Goal: Transaction & Acquisition: Purchase product/service

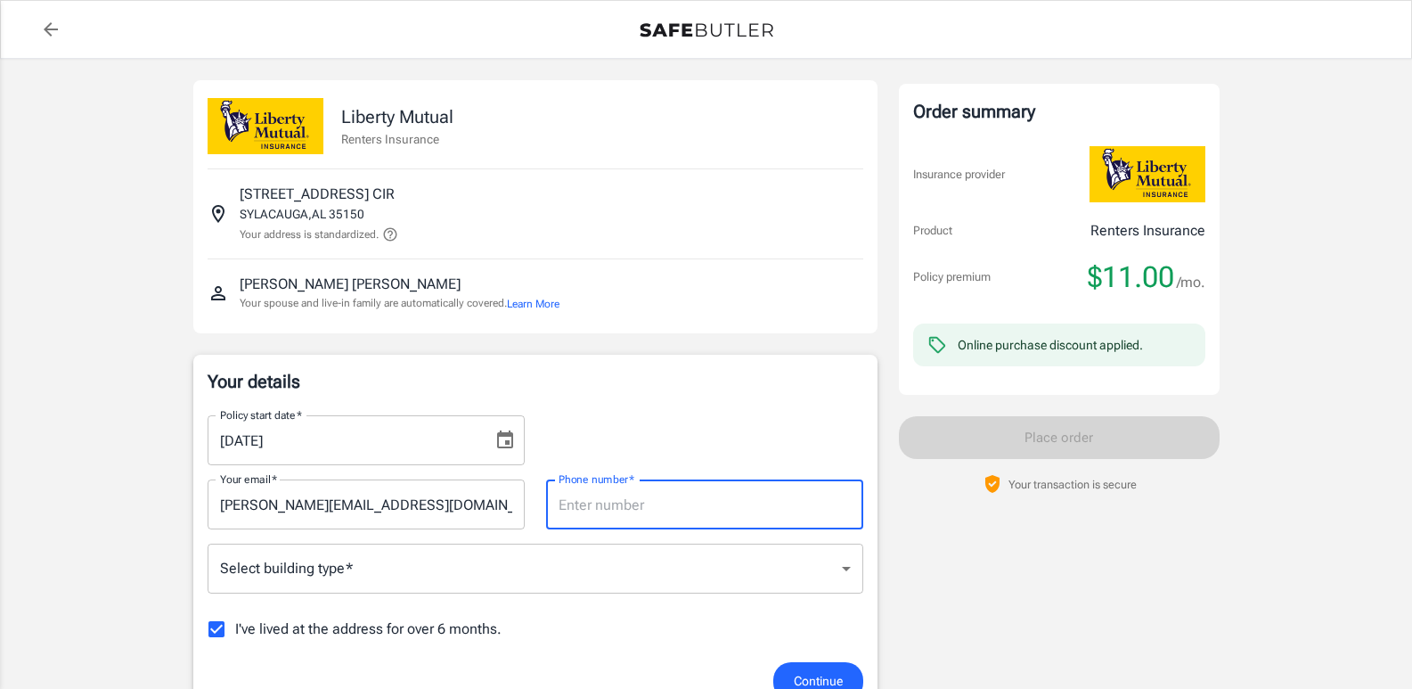
click at [572, 493] on div "Phone number   * Phone number   *" at bounding box center [704, 504] width 317 height 50
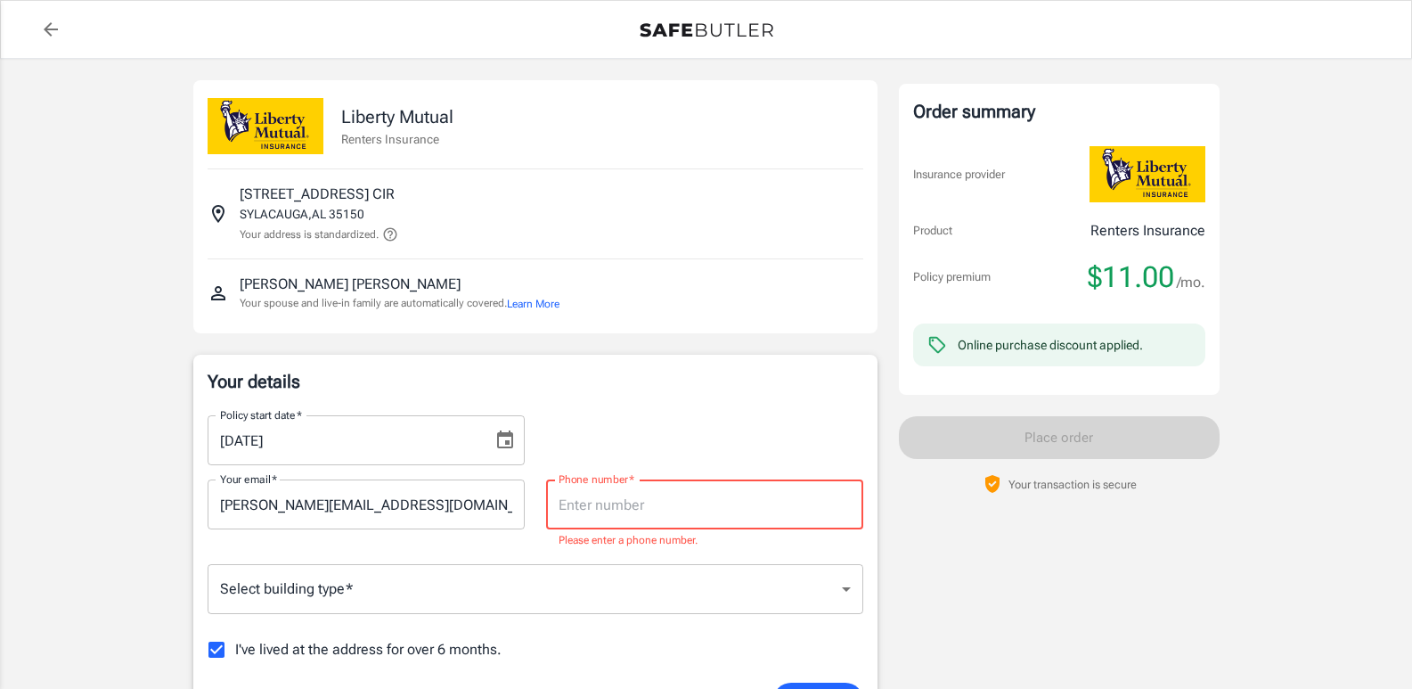
click at [627, 510] on input "Phone number   *" at bounding box center [704, 504] width 317 height 50
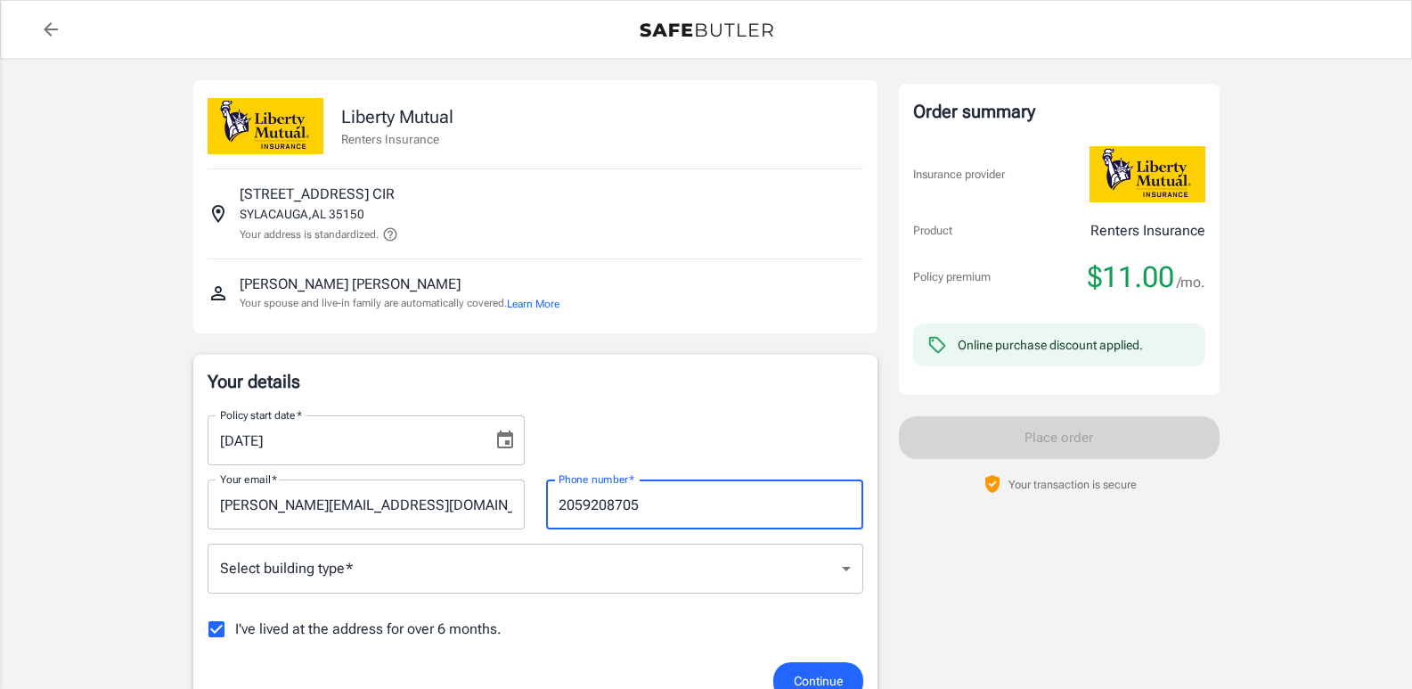
type input "2059208705"
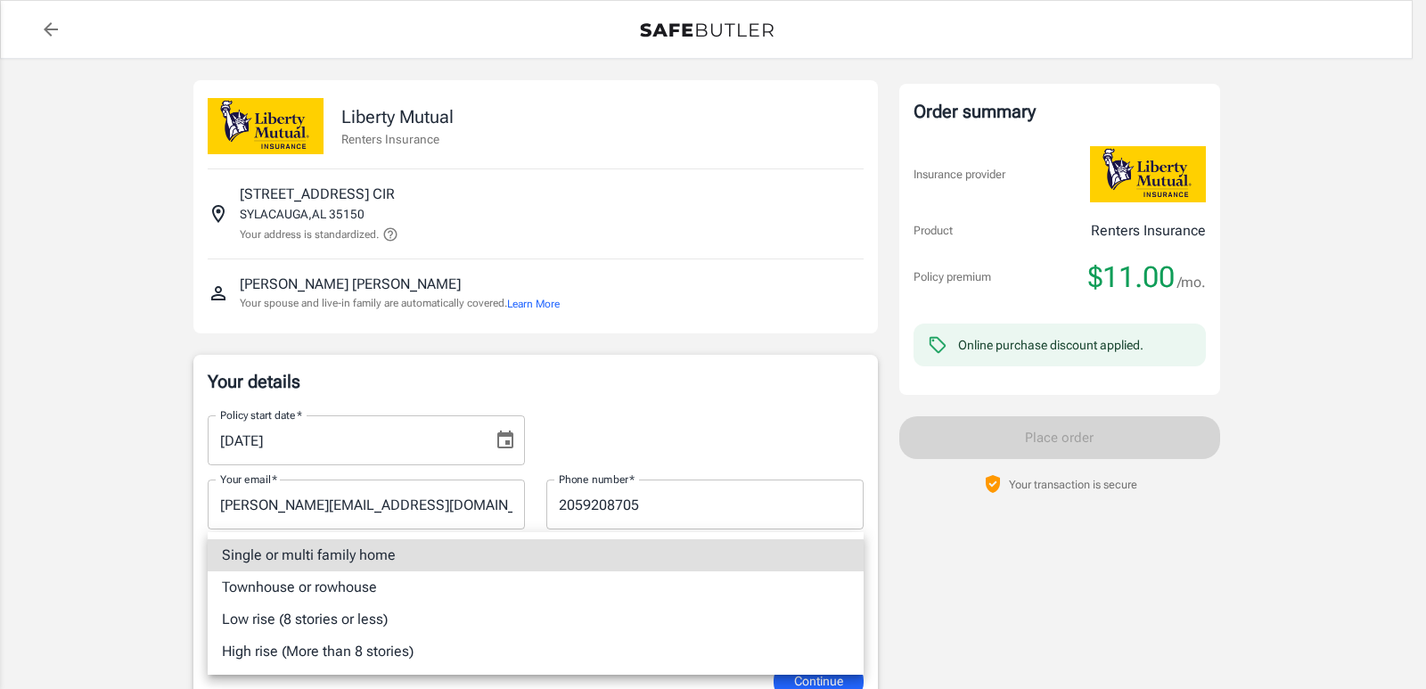
click at [352, 558] on li "Single or multi family home" at bounding box center [536, 555] width 656 height 32
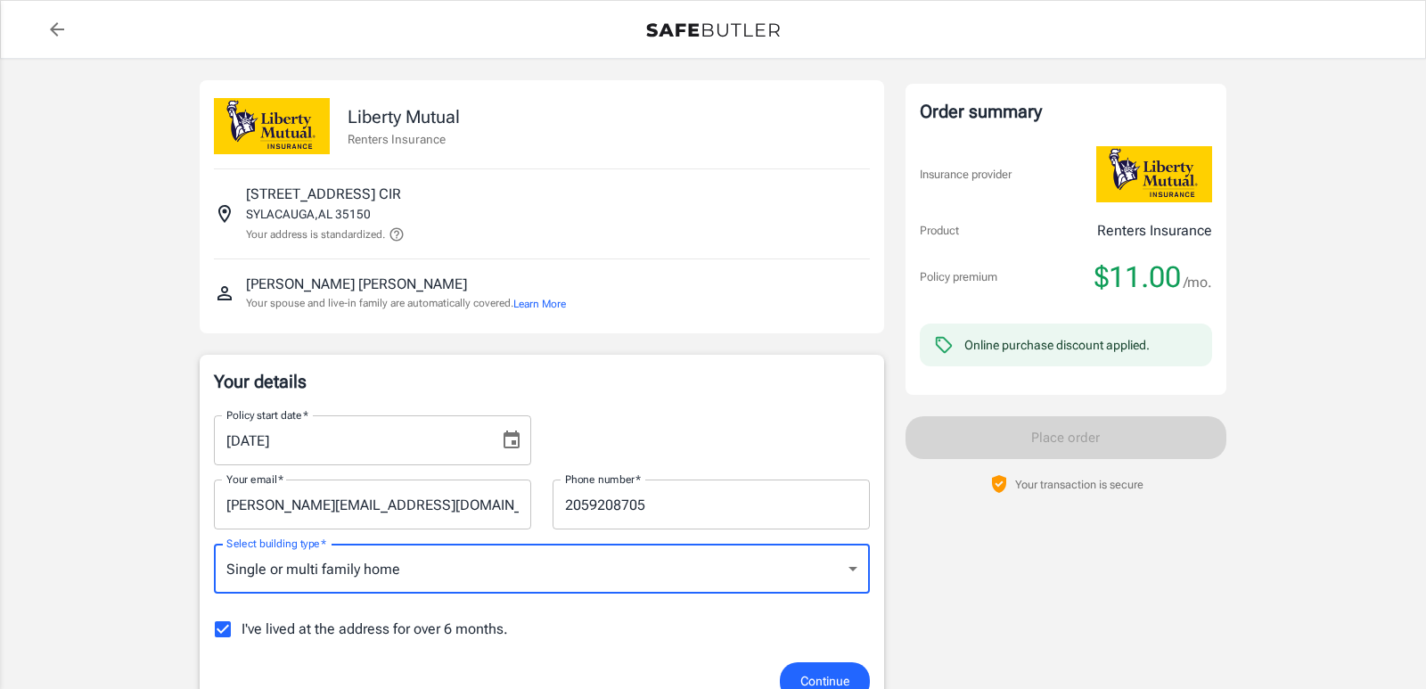
type input "singlefamily"
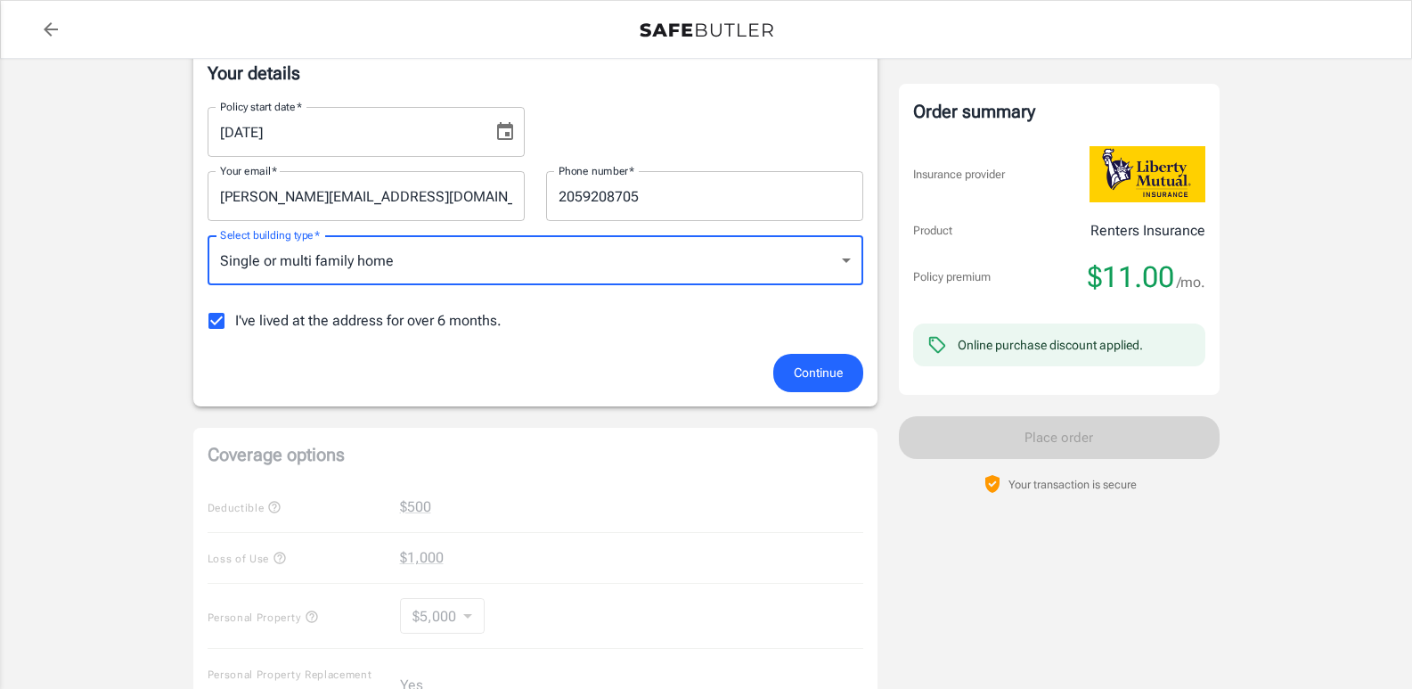
scroll to position [356, 0]
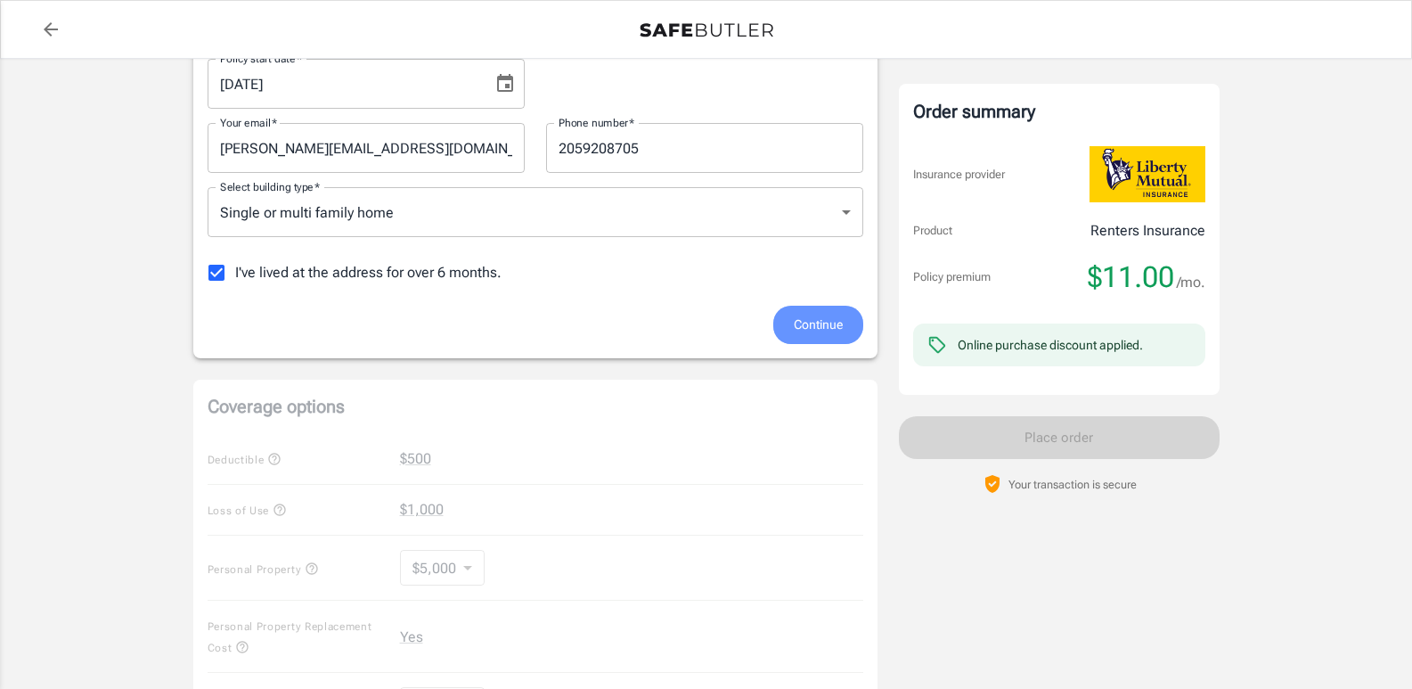
click at [826, 318] on span "Continue" at bounding box center [818, 325] width 49 height 22
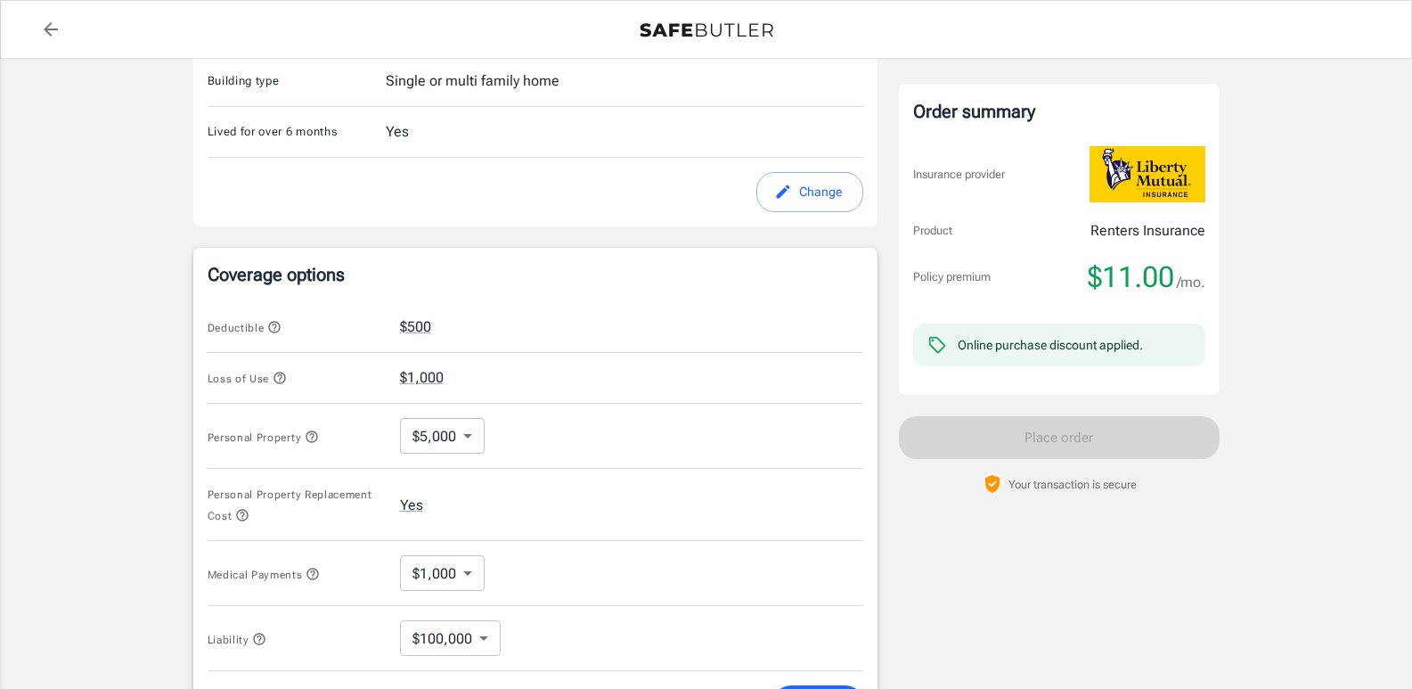
scroll to position [474, 0]
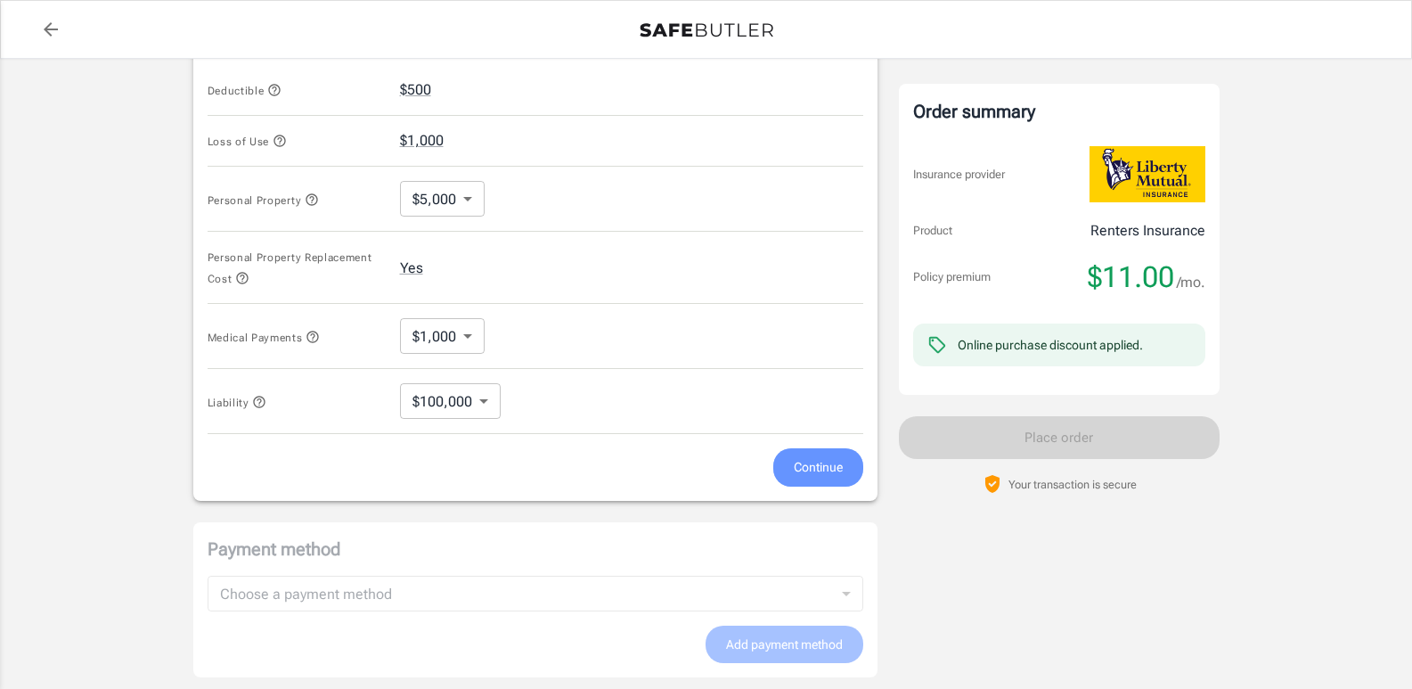
click at [821, 475] on span "Continue" at bounding box center [818, 467] width 49 height 22
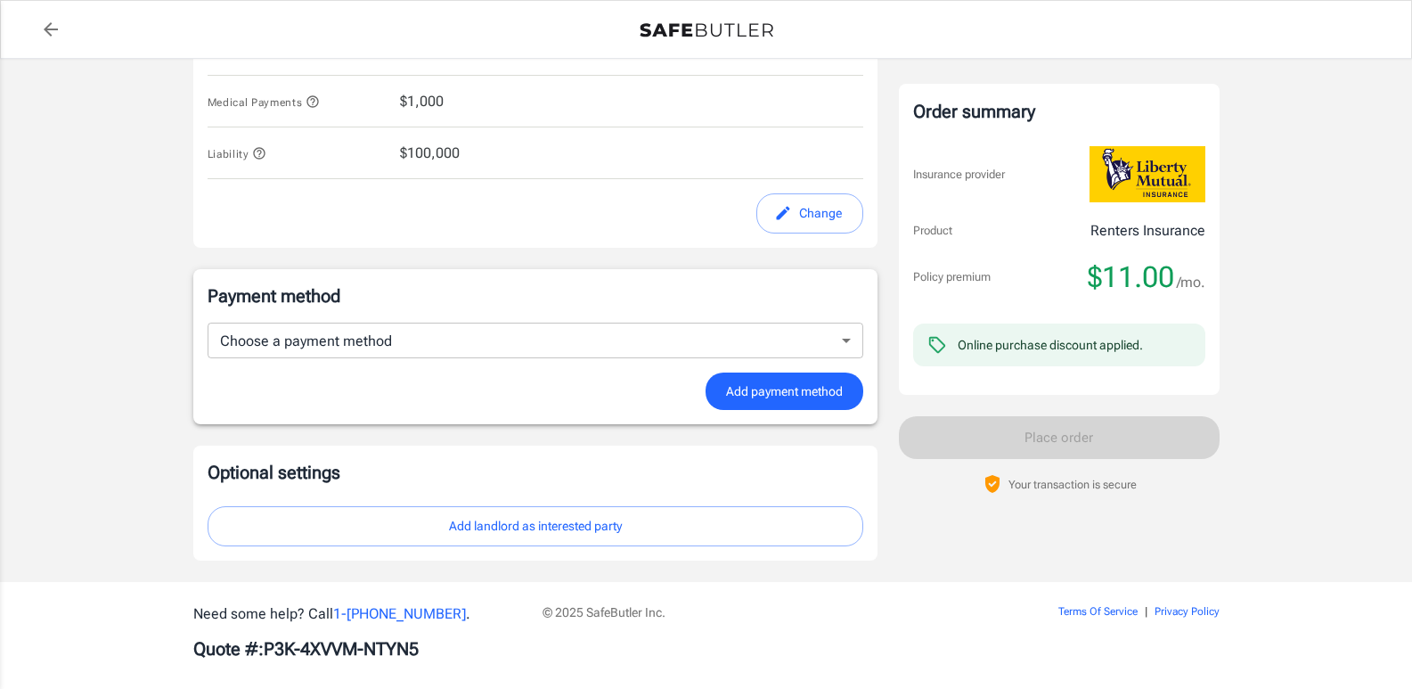
scroll to position [958, 0]
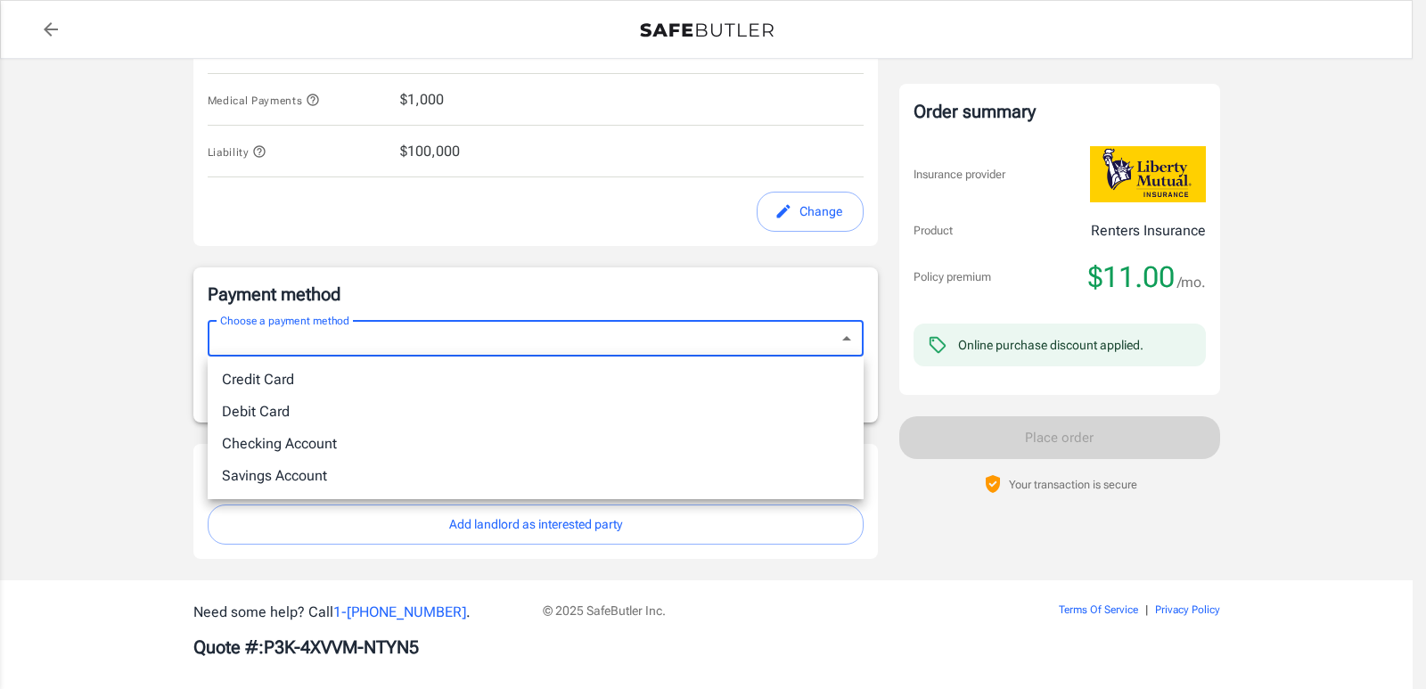
click at [327, 411] on li "Debit Card" at bounding box center [536, 412] width 656 height 32
type input "debit"
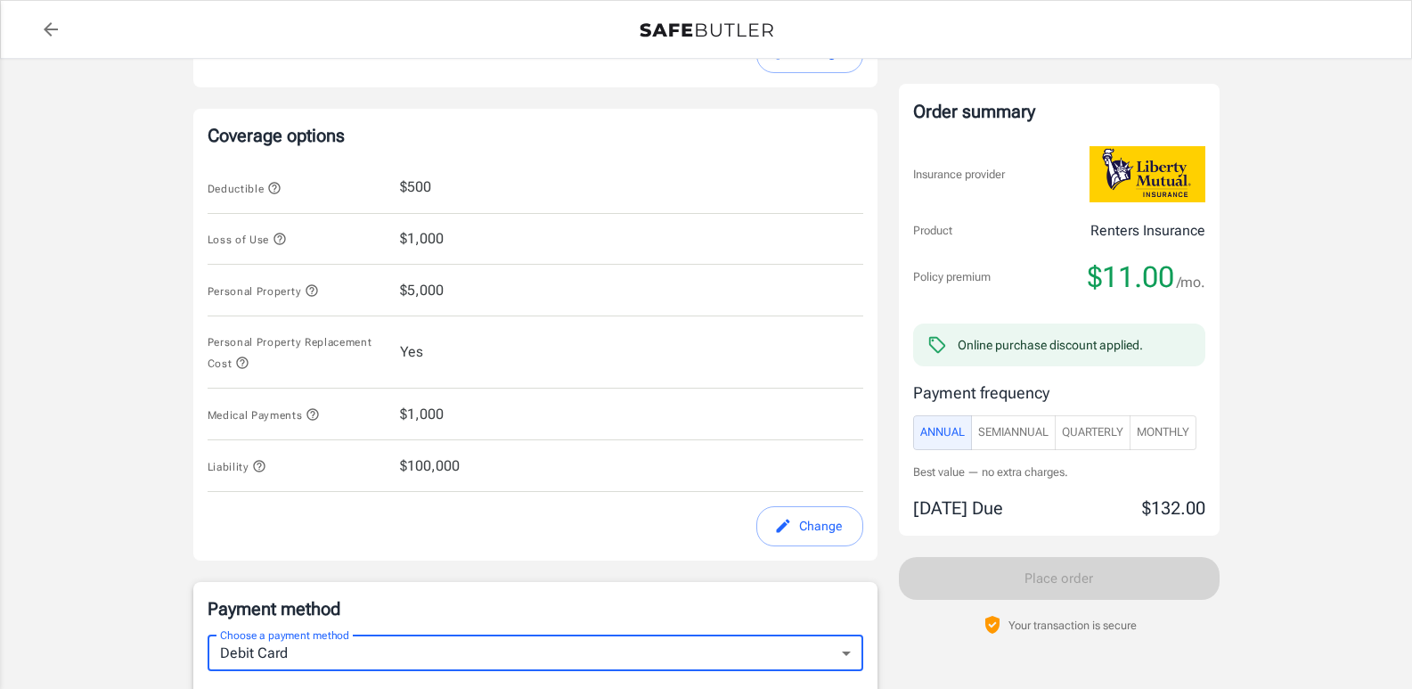
scroll to position [691, 0]
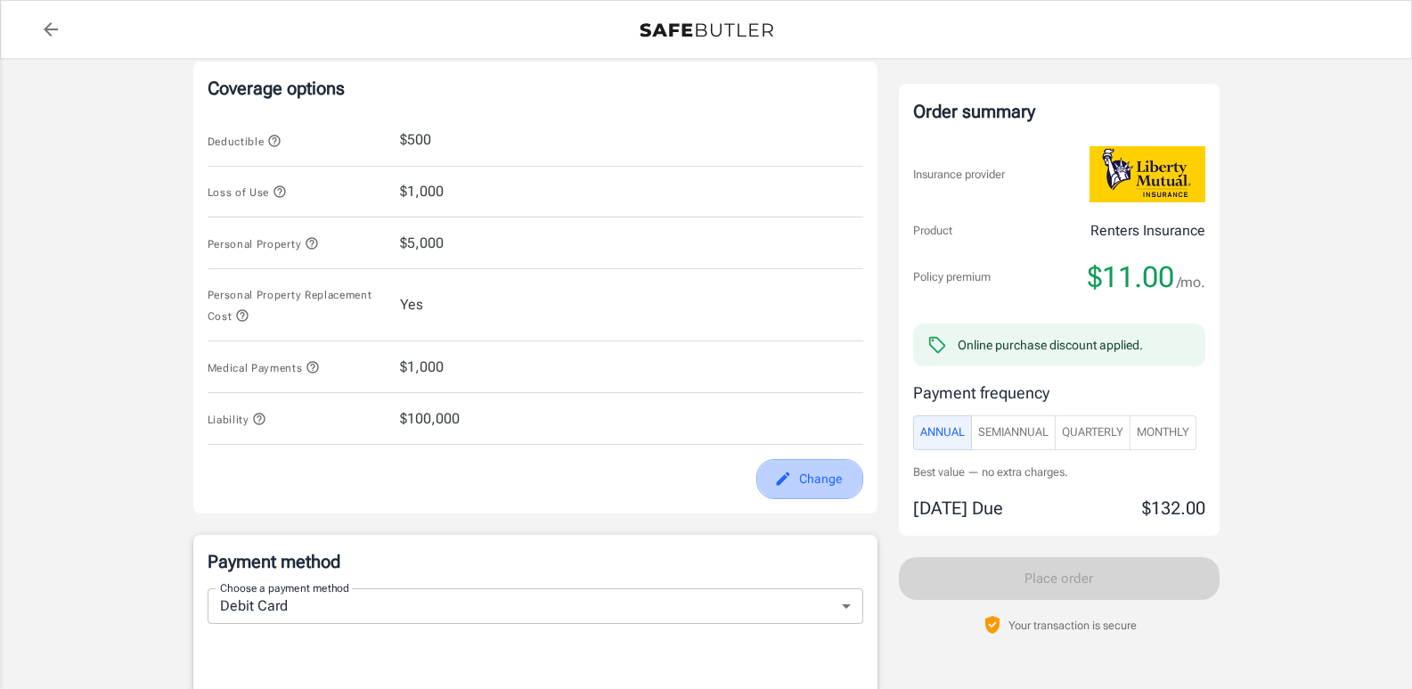
click at [809, 471] on button "Change" at bounding box center [809, 479] width 107 height 40
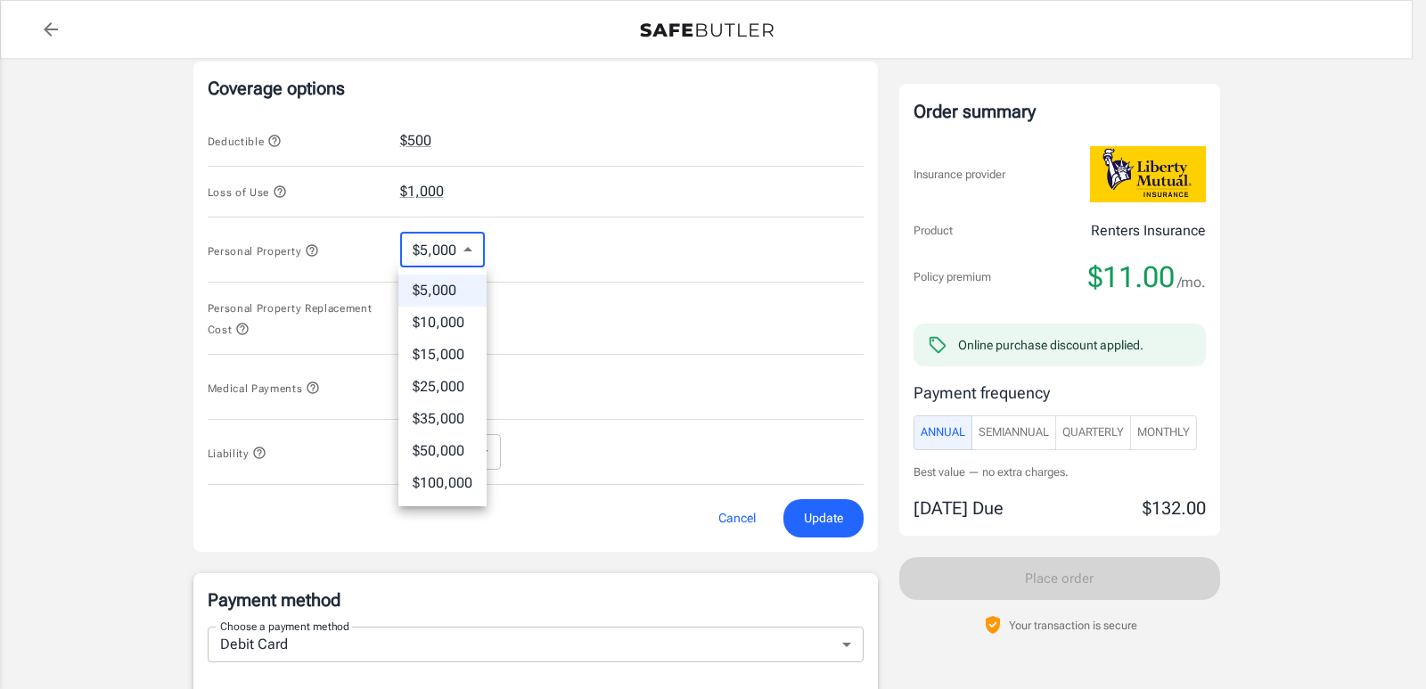
click at [453, 260] on body "Policy premium $ 11.00 /mo Liberty Mutual Renters Insurance [STREET_ADDRESS] Yo…" at bounding box center [713, 385] width 1426 height 2153
click at [444, 290] on li "$5,000" at bounding box center [442, 290] width 88 height 32
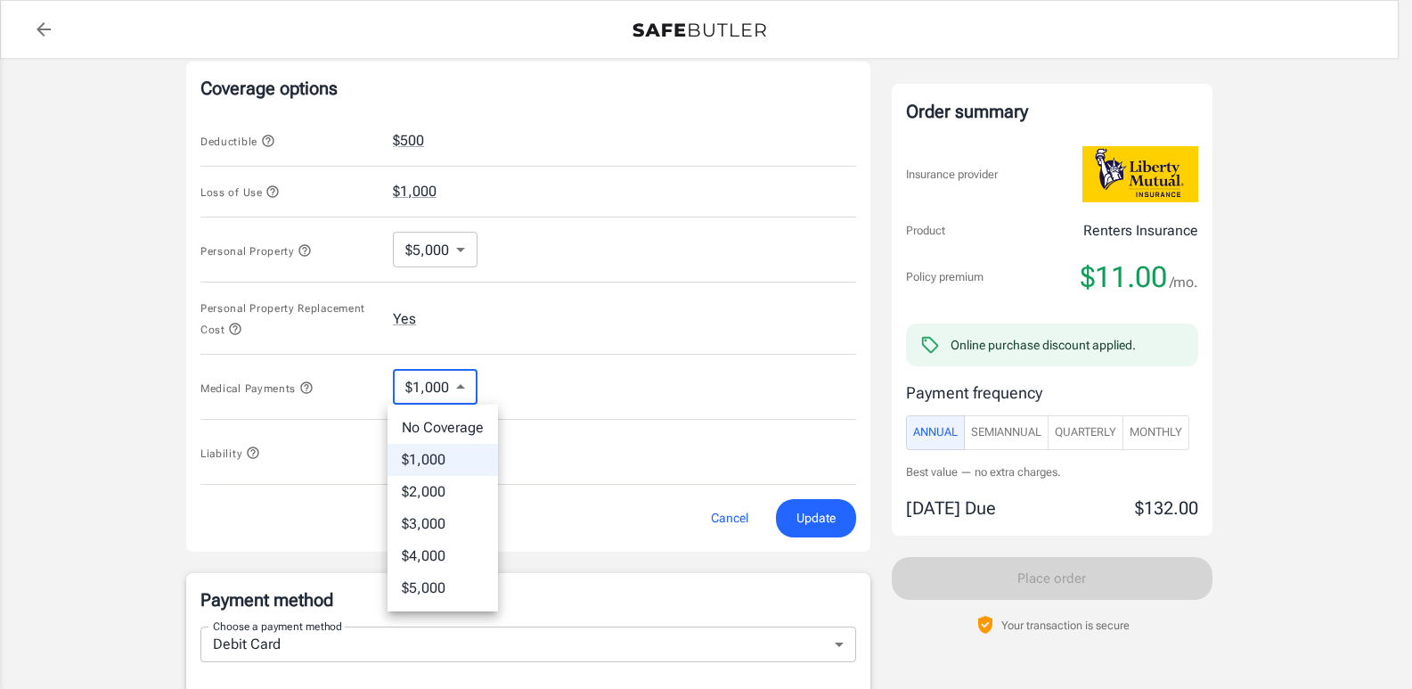
click at [466, 393] on body "Policy premium $ 11.00 /mo Liberty Mutual Renters Insurance [STREET_ADDRESS] Yo…" at bounding box center [706, 385] width 1412 height 2153
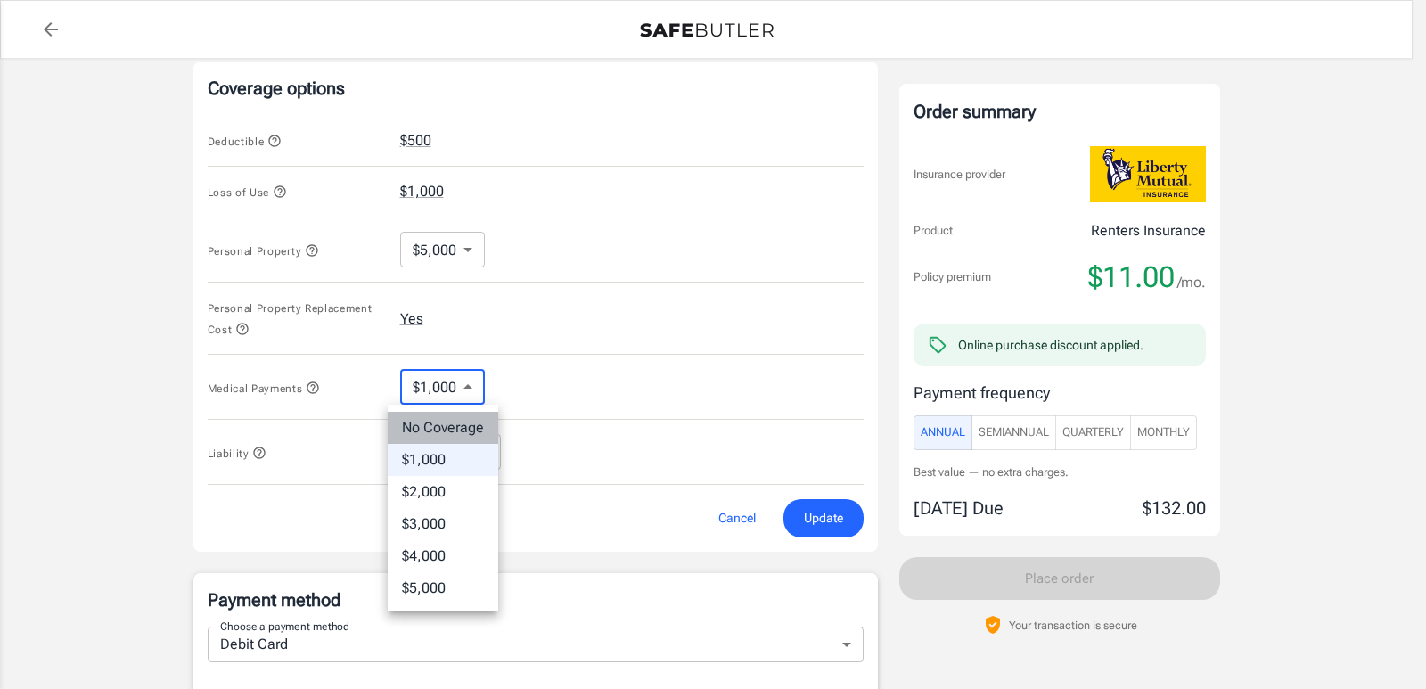
click at [451, 421] on li "No Coverage" at bounding box center [443, 428] width 110 height 32
type input "No Coverage"
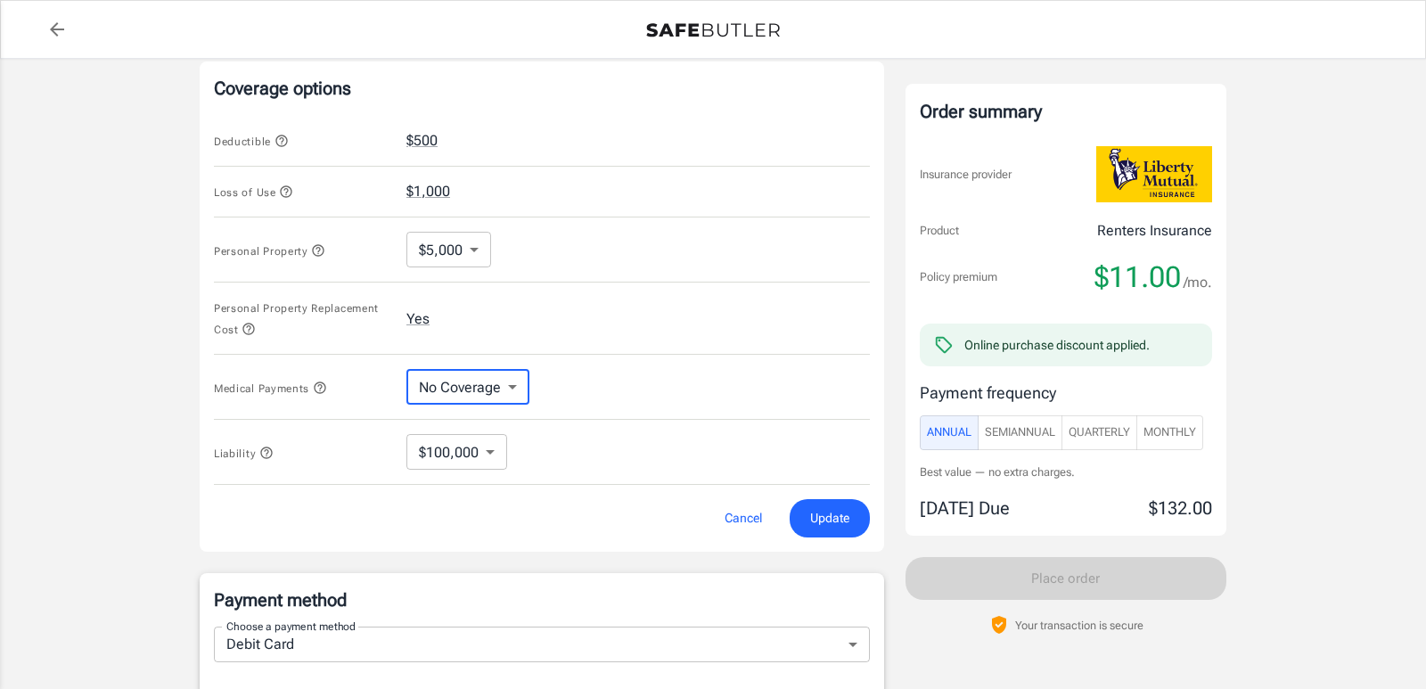
click at [478, 457] on body "Policy premium $ 11.00 /mo Liberty Mutual Renters Insurance [STREET_ADDRESS] Yo…" at bounding box center [713, 385] width 1426 height 2153
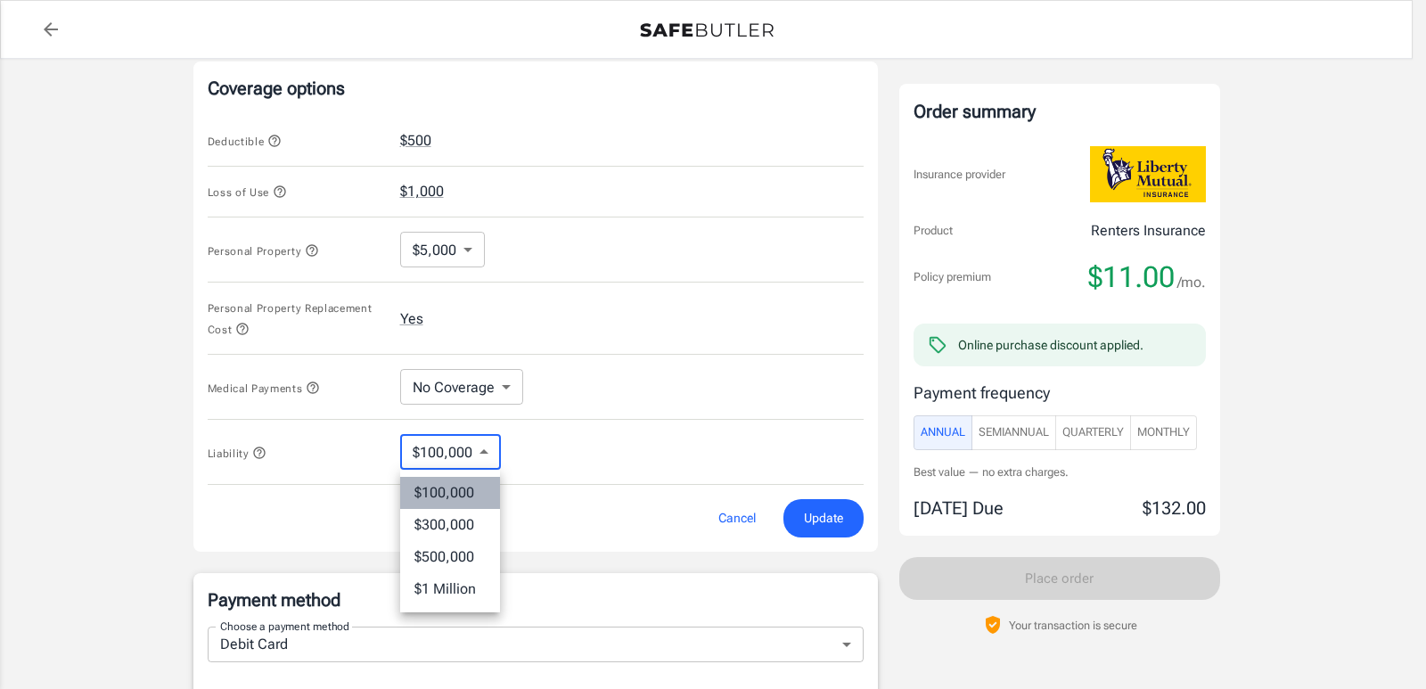
click at [461, 484] on li "$100,000" at bounding box center [450, 493] width 100 height 32
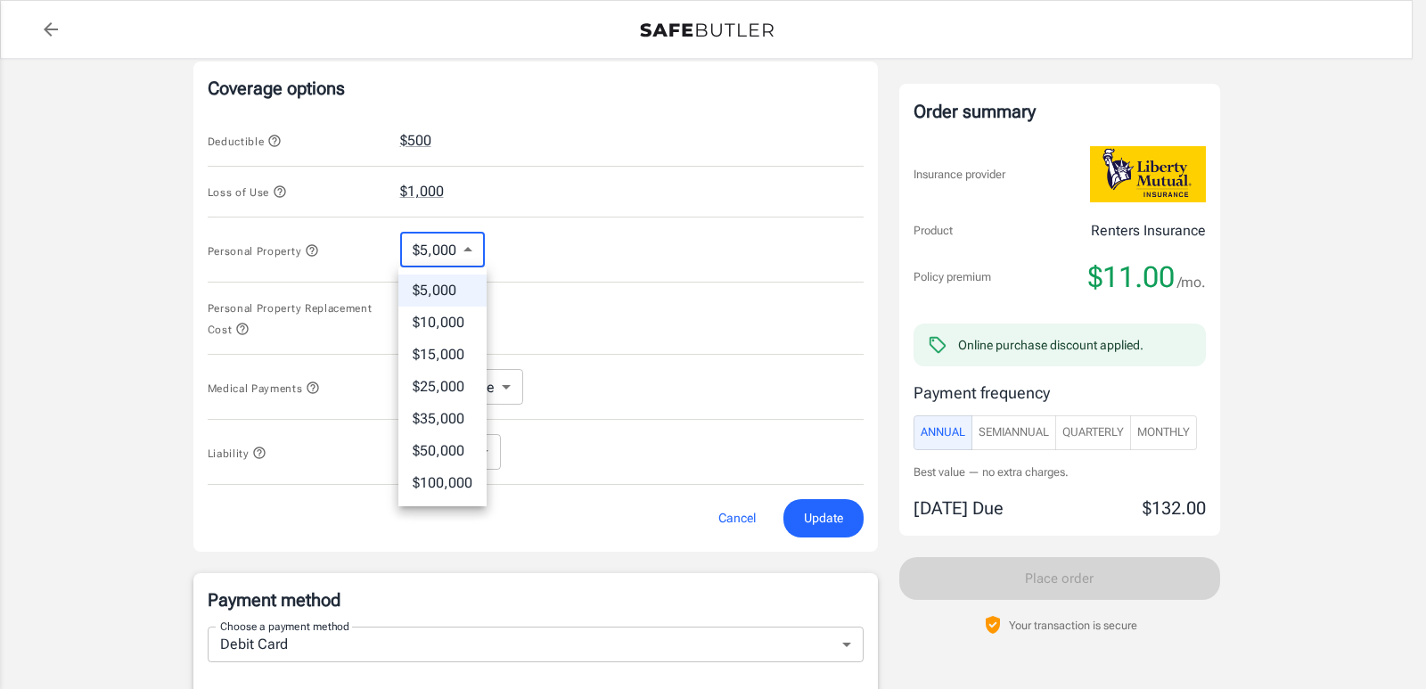
click at [462, 241] on body "Policy premium $ 11.00 /mo Liberty Mutual Renters Insurance [STREET_ADDRESS] Yo…" at bounding box center [713, 385] width 1426 height 2153
click at [439, 282] on li "$5,000" at bounding box center [442, 290] width 88 height 32
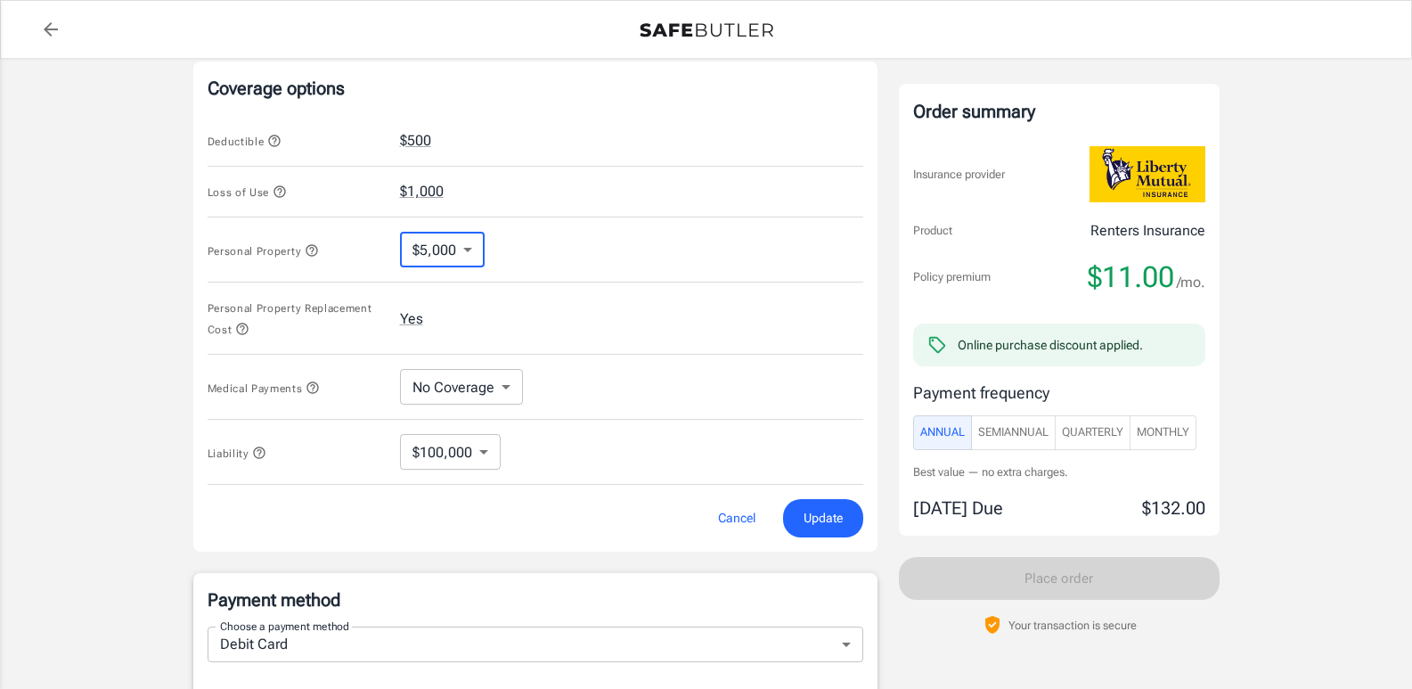
click at [465, 262] on body "Policy premium $ 11.00 /mo Liberty Mutual Renters Insurance [STREET_ADDRESS] Yo…" at bounding box center [706, 385] width 1412 height 2153
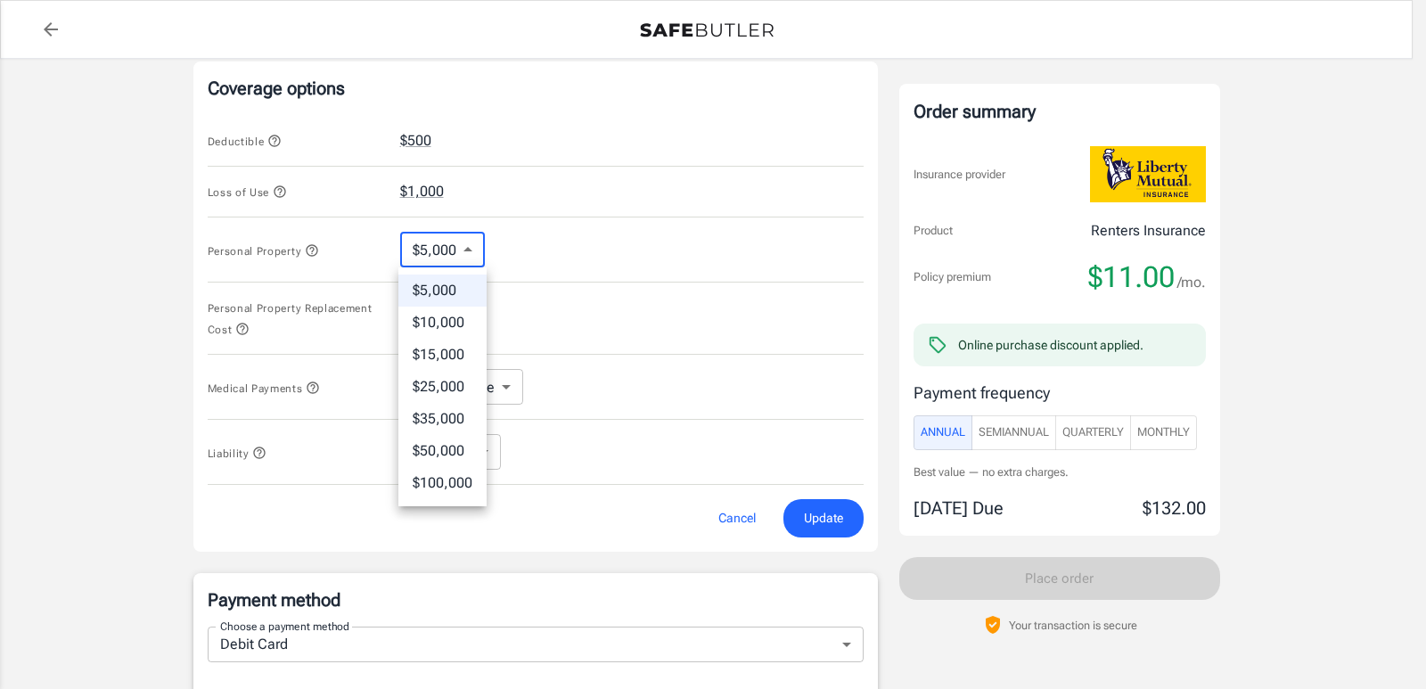
click at [445, 290] on li "$5,000" at bounding box center [442, 290] width 88 height 32
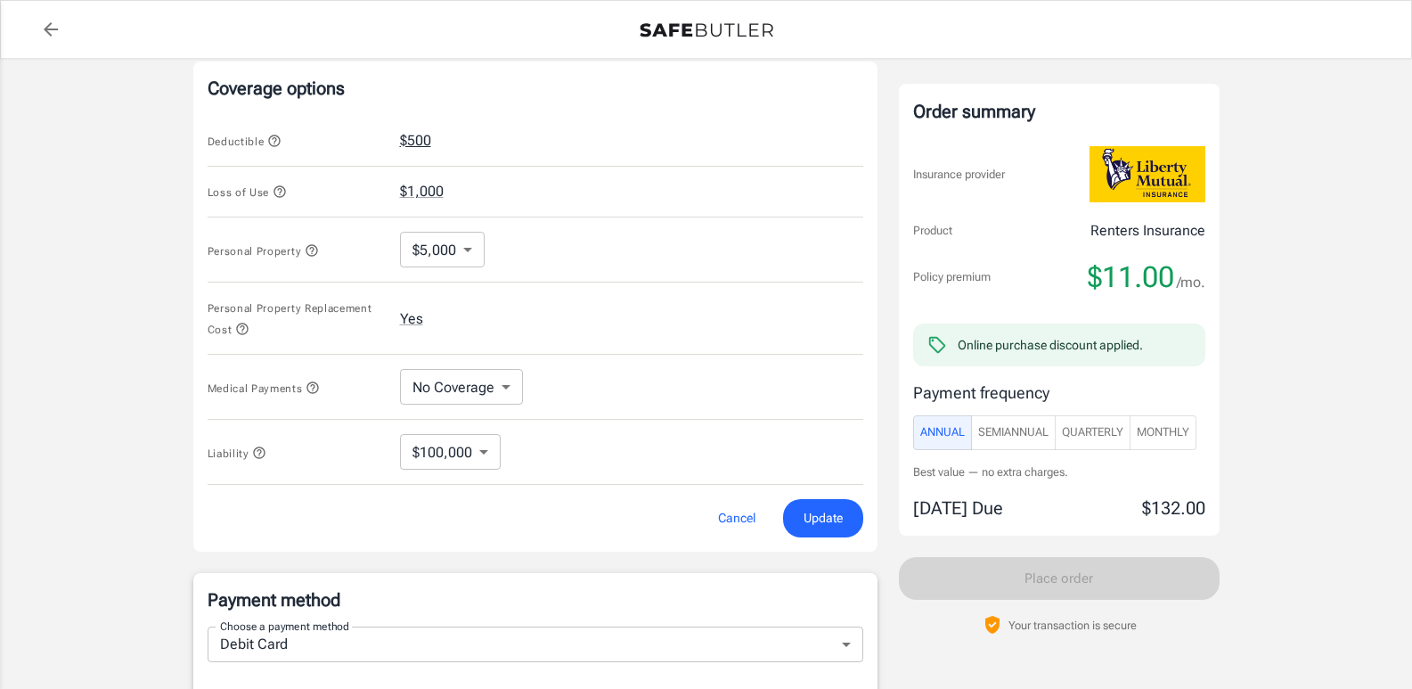
click at [421, 142] on button "$500" at bounding box center [415, 140] width 31 height 21
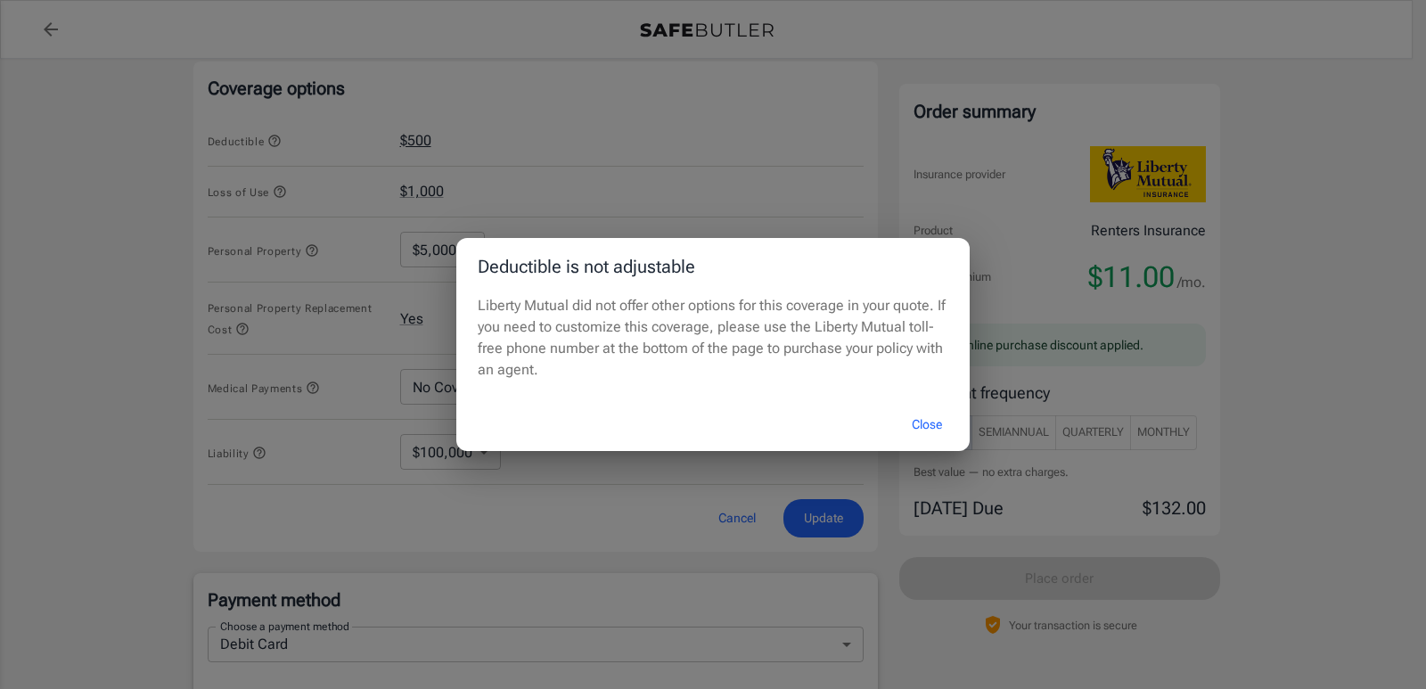
click at [421, 142] on div "Deductible is not adjustable Liberty Mutual did not offer other options for thi…" at bounding box center [713, 344] width 1426 height 689
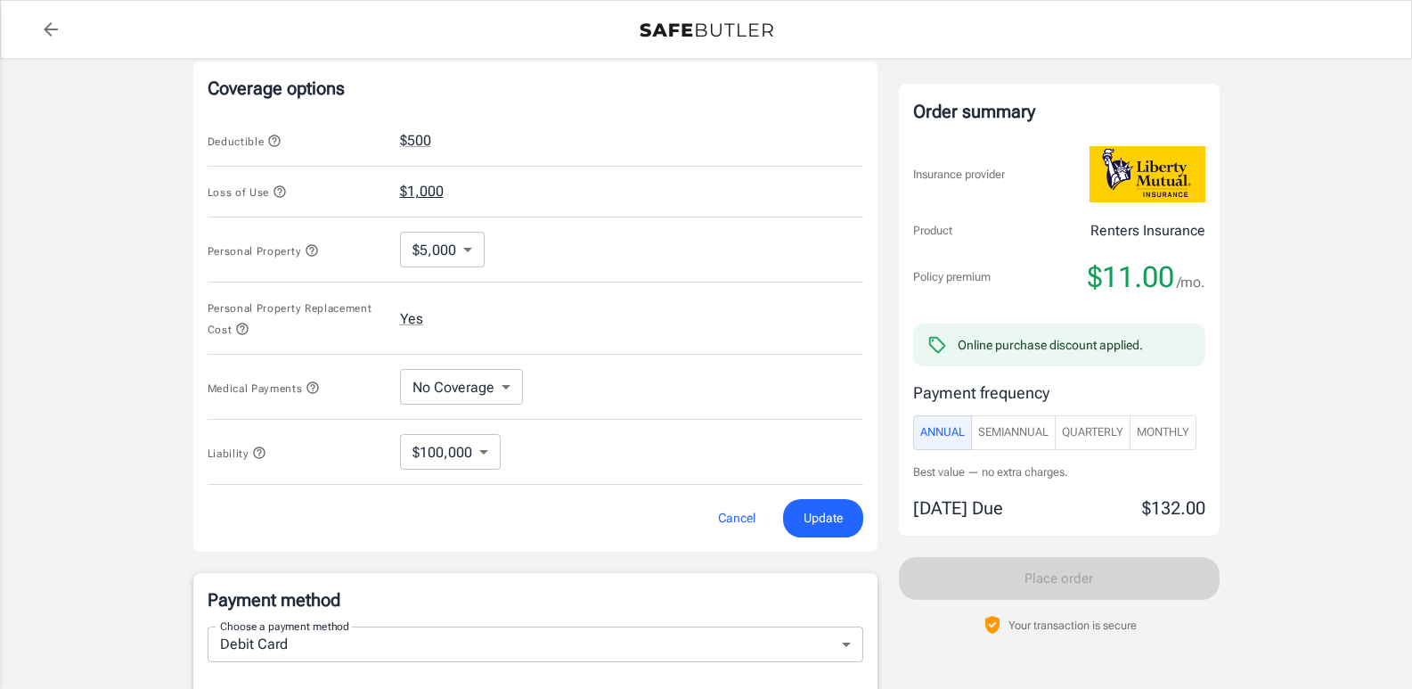
click at [430, 192] on button "$1,000" at bounding box center [422, 191] width 44 height 21
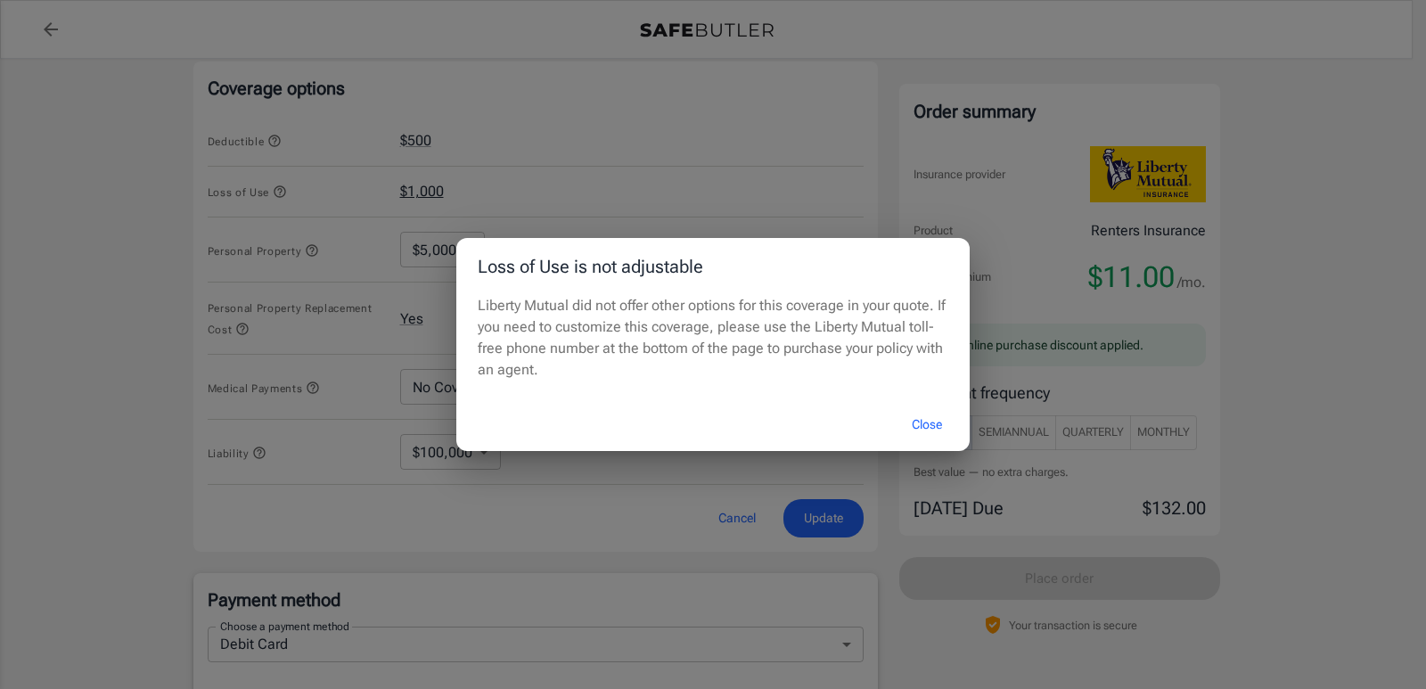
click at [430, 192] on div "Loss of Use is not adjustable Liberty Mutual did not offer other options for th…" at bounding box center [713, 344] width 1426 height 689
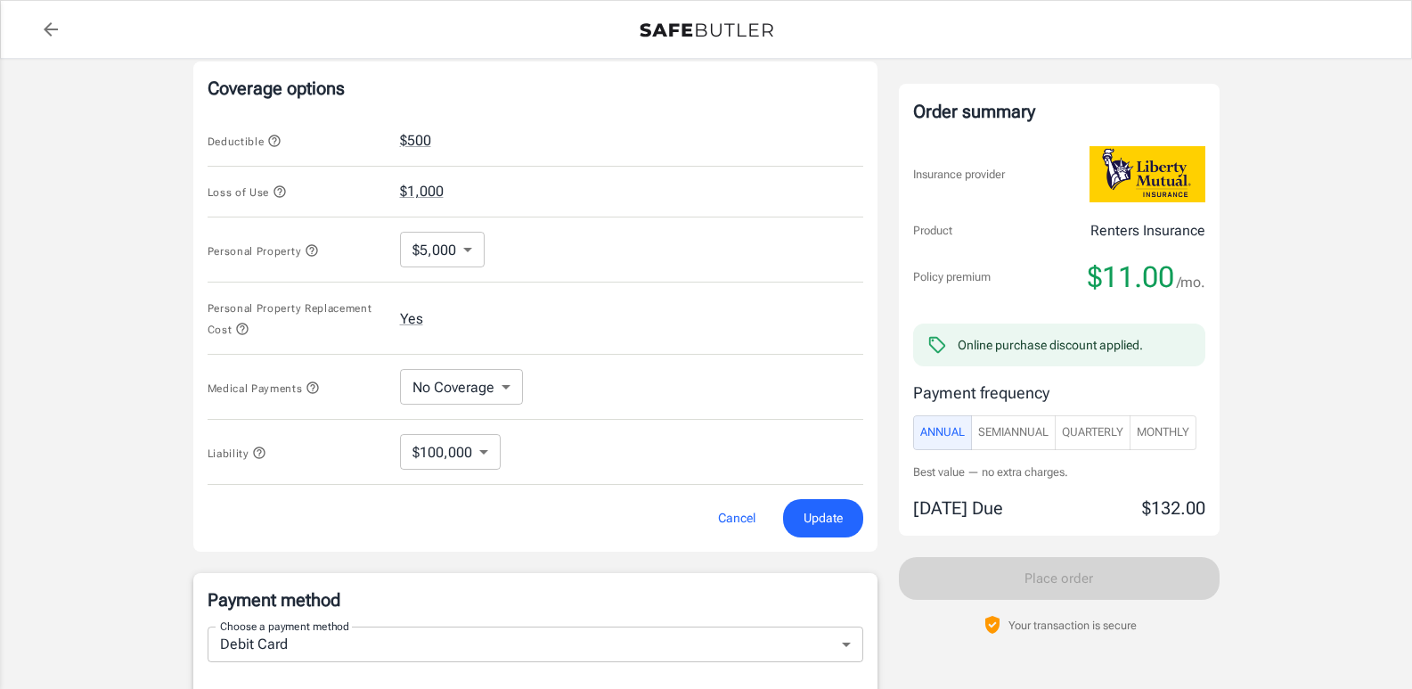
click at [818, 523] on span "Update" at bounding box center [823, 518] width 39 height 22
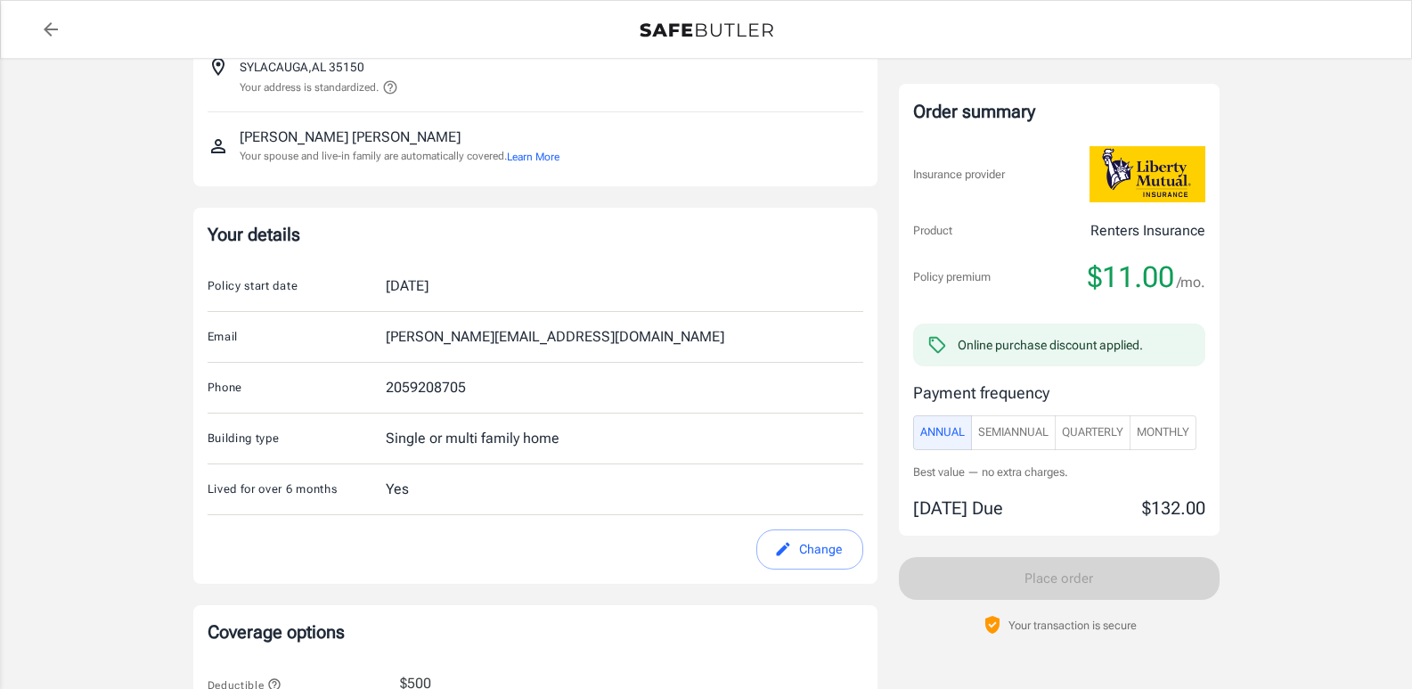
scroll to position [0, 0]
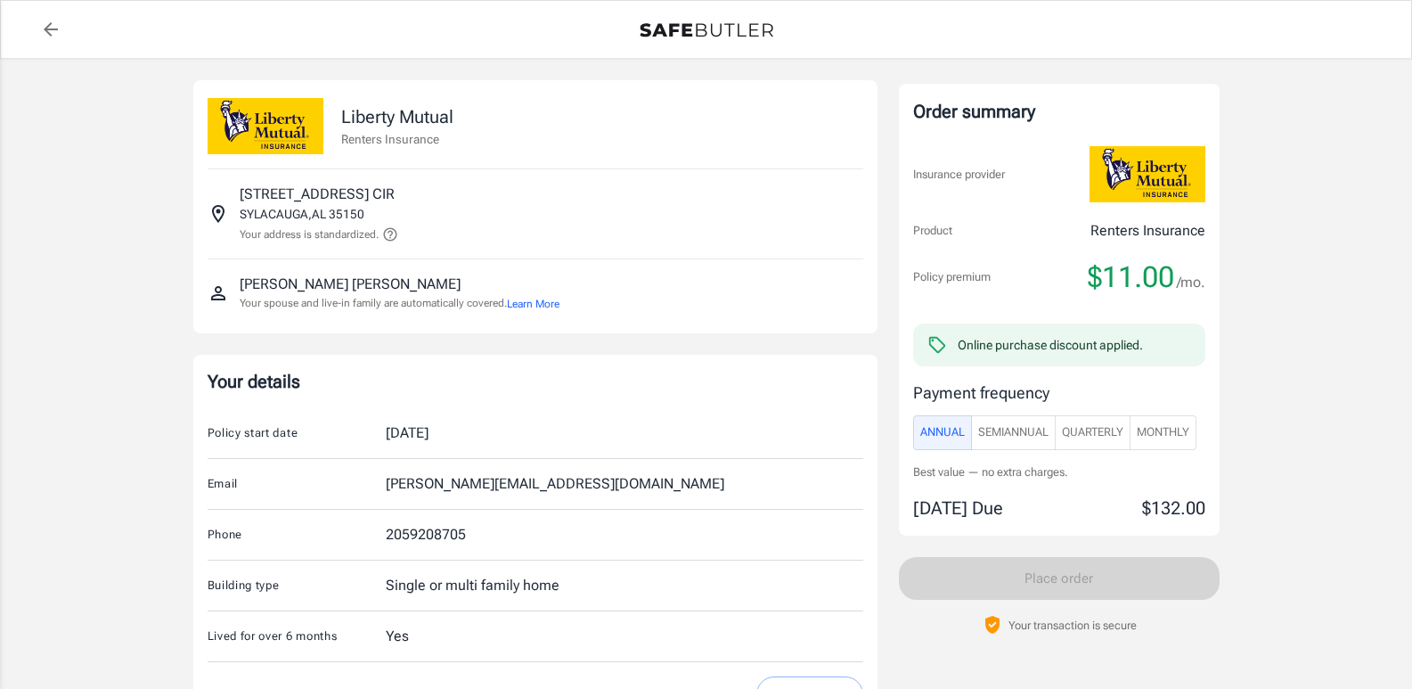
click at [37, 35] on link "back to quotes" at bounding box center [51, 30] width 36 height 36
